Goal: Transaction & Acquisition: Purchase product/service

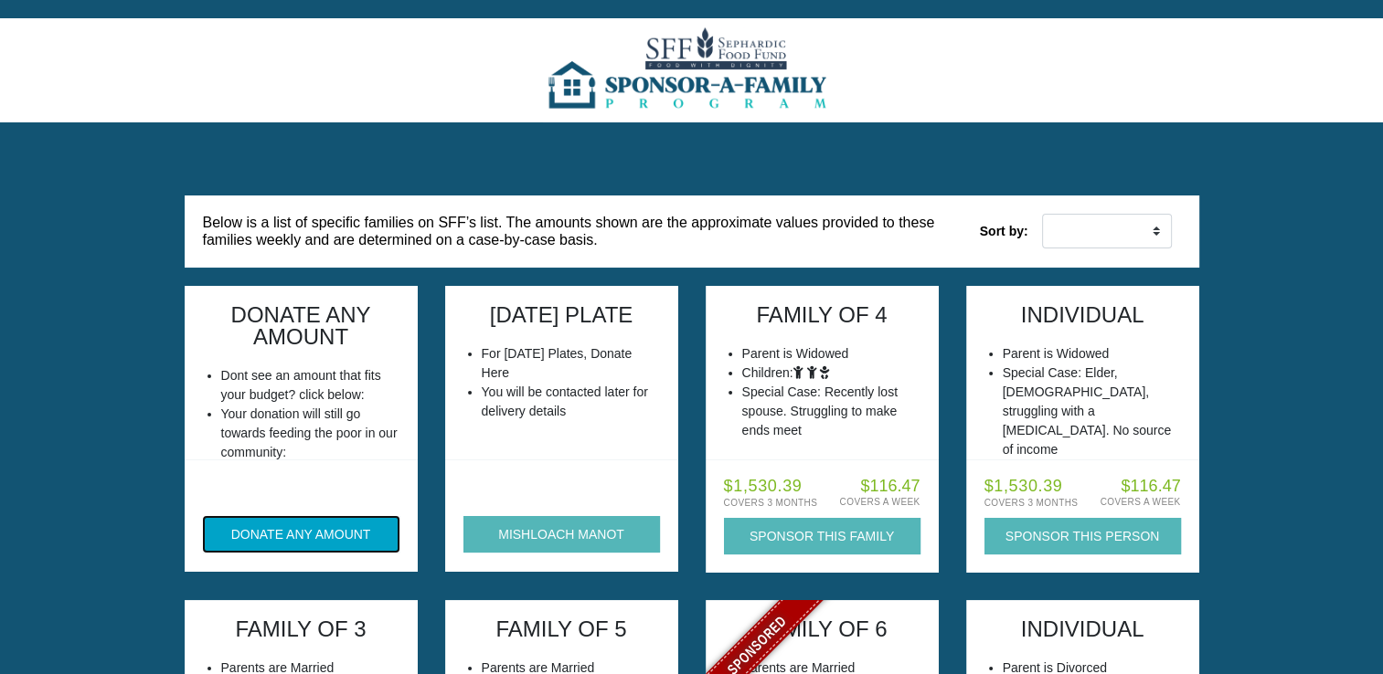
click at [259, 539] on button "DONATE ANY AMOUNT" at bounding box center [301, 534] width 196 height 37
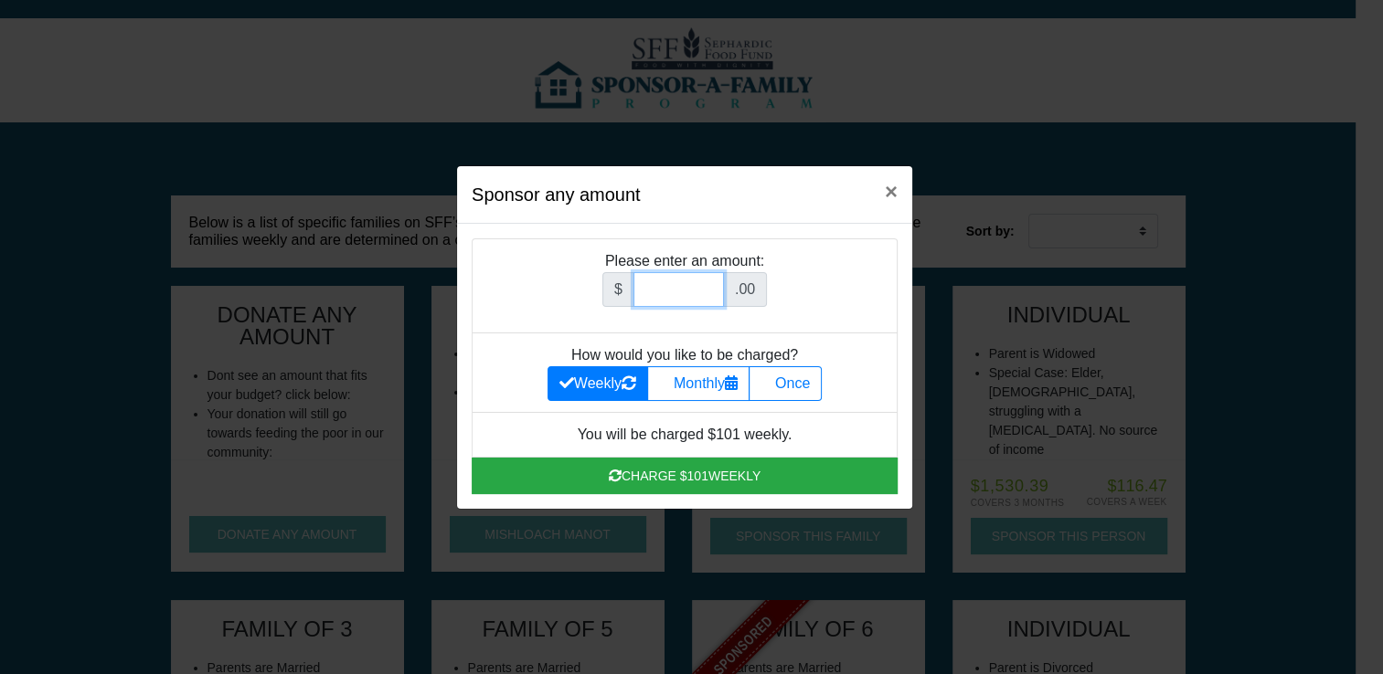
click at [654, 292] on input "Amount (to the nearest dollar)" at bounding box center [678, 289] width 90 height 35
type input "180"
click at [773, 394] on label "Once" at bounding box center [784, 383] width 73 height 35
click at [772, 385] on input "Once" at bounding box center [766, 379] width 12 height 12
radio input "true"
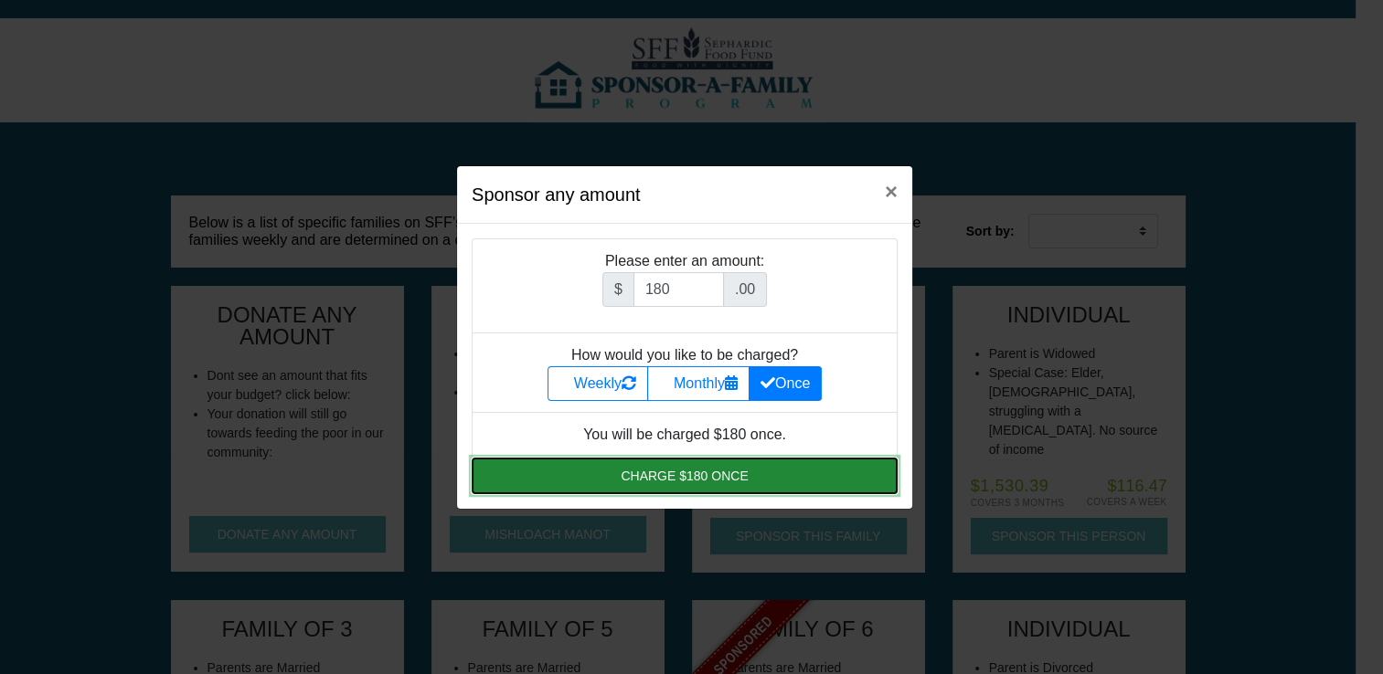
click at [716, 471] on button "Charge $180 once" at bounding box center [685, 476] width 426 height 37
